Goal: Task Accomplishment & Management: Manage account settings

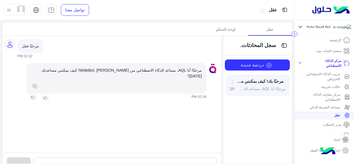
scroll to position [14, 0]
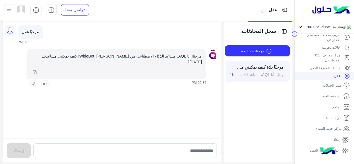
click at [335, 88] on p "مدير الحملات" at bounding box center [332, 85] width 18 height 5
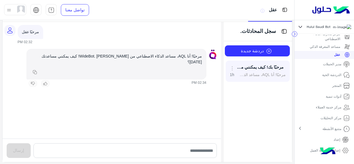
scroll to position [60, 0]
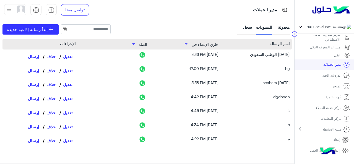
click at [267, 54] on div "[DATE] الوطني السعودي" at bounding box center [257, 56] width 64 height 10
click at [336, 78] on p "الدردشة الحية" at bounding box center [331, 75] width 19 height 5
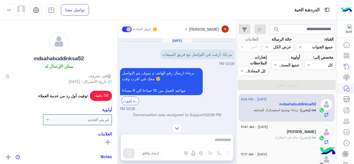
scroll to position [106, 0]
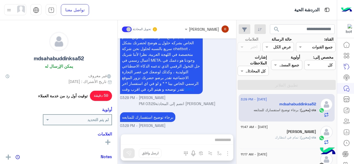
click at [287, 130] on div "[PERSON_NAME]" at bounding box center [277, 132] width 75 height 6
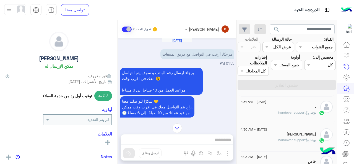
scroll to position [370, 0]
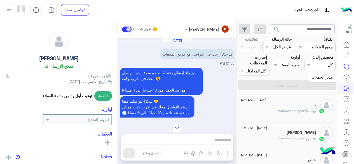
click at [347, 76] on icon at bounding box center [346, 77] width 7 height 7
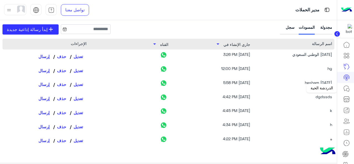
click at [347, 87] on icon at bounding box center [346, 88] width 7 height 7
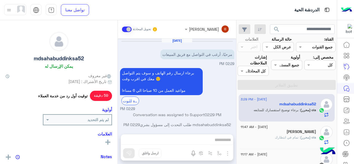
scroll to position [106, 0]
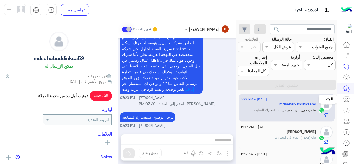
click at [346, 98] on icon at bounding box center [346, 99] width 7 height 7
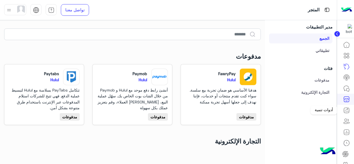
click at [347, 107] on icon at bounding box center [346, 110] width 7 height 7
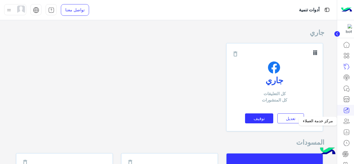
click at [351, 120] on link at bounding box center [346, 120] width 15 height 11
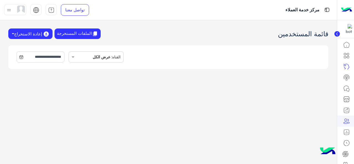
click at [335, 33] on circle at bounding box center [337, 34] width 6 height 6
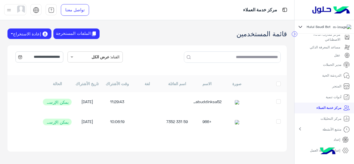
scroll to position [60, 0]
click at [297, 33] on circle at bounding box center [294, 33] width 5 height 5
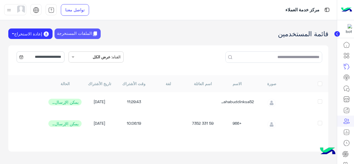
click at [79, 35] on button "الملفات المستخرجة" at bounding box center [77, 33] width 46 height 11
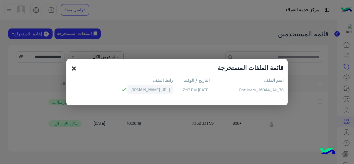
click at [75, 68] on span "×" at bounding box center [73, 68] width 7 height 12
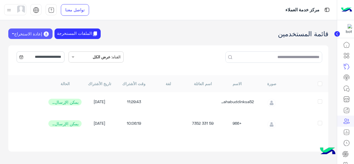
click at [34, 31] on button "إعادة الاستخراج" at bounding box center [30, 33] width 44 height 10
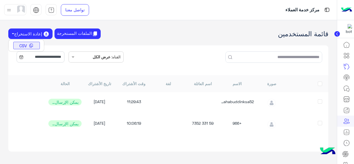
click at [30, 46] on img at bounding box center [31, 45] width 4 height 4
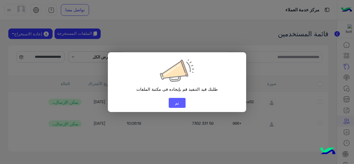
click at [176, 103] on button "تم" at bounding box center [177, 103] width 17 height 10
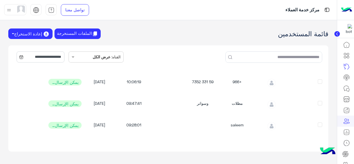
scroll to position [0, 0]
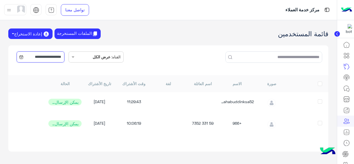
click at [53, 57] on input "**********" at bounding box center [41, 56] width 48 height 11
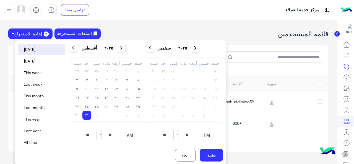
click at [39, 129] on button "Last year" at bounding box center [41, 131] width 47 height 12
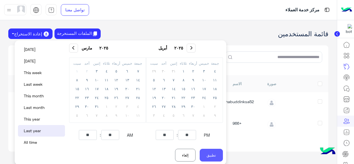
click at [207, 154] on button "تطبيق" at bounding box center [210, 155] width 23 height 13
type input "**********"
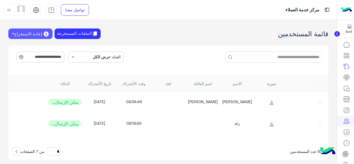
click at [24, 32] on button "إعادة الاستخراج" at bounding box center [30, 33] width 44 height 10
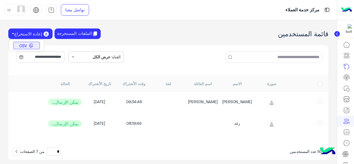
click at [28, 44] on button "CSV" at bounding box center [26, 46] width 27 height 8
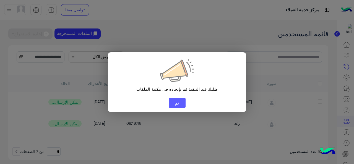
click at [172, 102] on button "تم" at bounding box center [177, 103] width 17 height 10
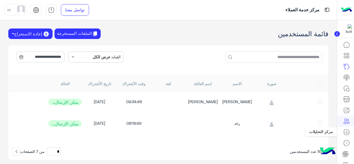
click at [342, 131] on link at bounding box center [346, 132] width 15 height 11
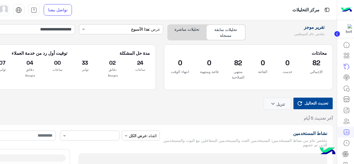
type input "**********"
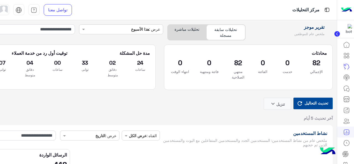
type input "**********"
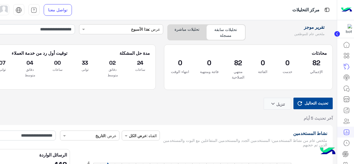
type input "**********"
click at [196, 92] on div "محادثات 82 الإجمالي 0 خدمت 0 الفائتة 82 منتهي الصلاحية 0 فائتة ومنتهية 0 انتهاء…" at bounding box center [248, 70] width 177 height 53
